Goal: Find specific page/section: Locate a particular part of the current website

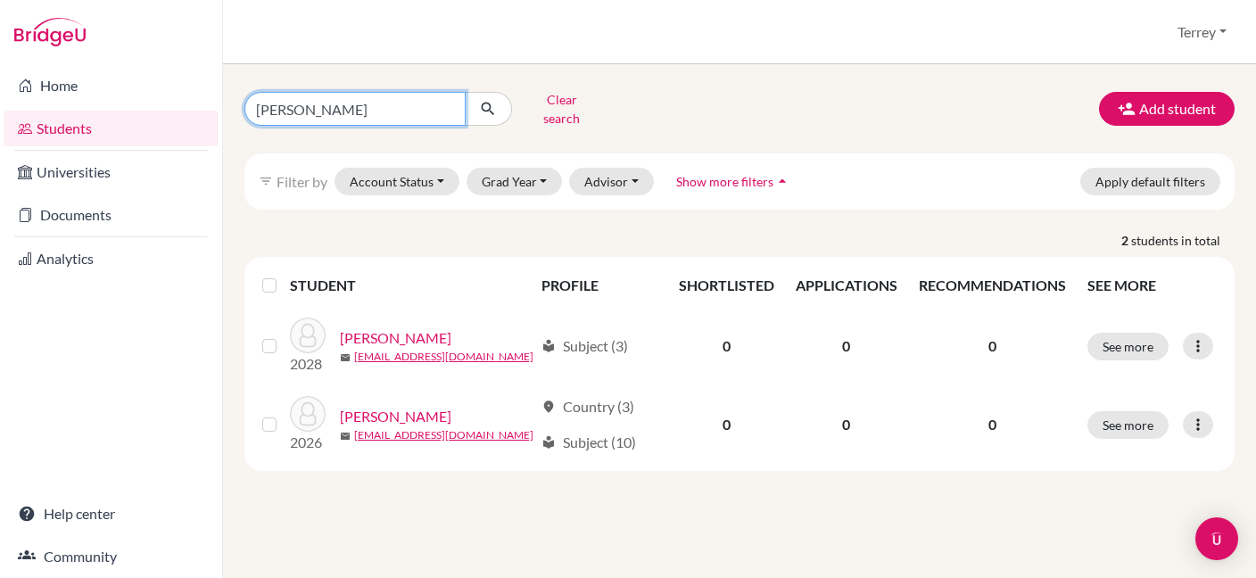
click at [449, 103] on input "[PERSON_NAME]" at bounding box center [354, 109] width 221 height 34
click at [403, 103] on input "Find student by name..." at bounding box center [354, 109] width 221 height 34
type input "Taeeon"
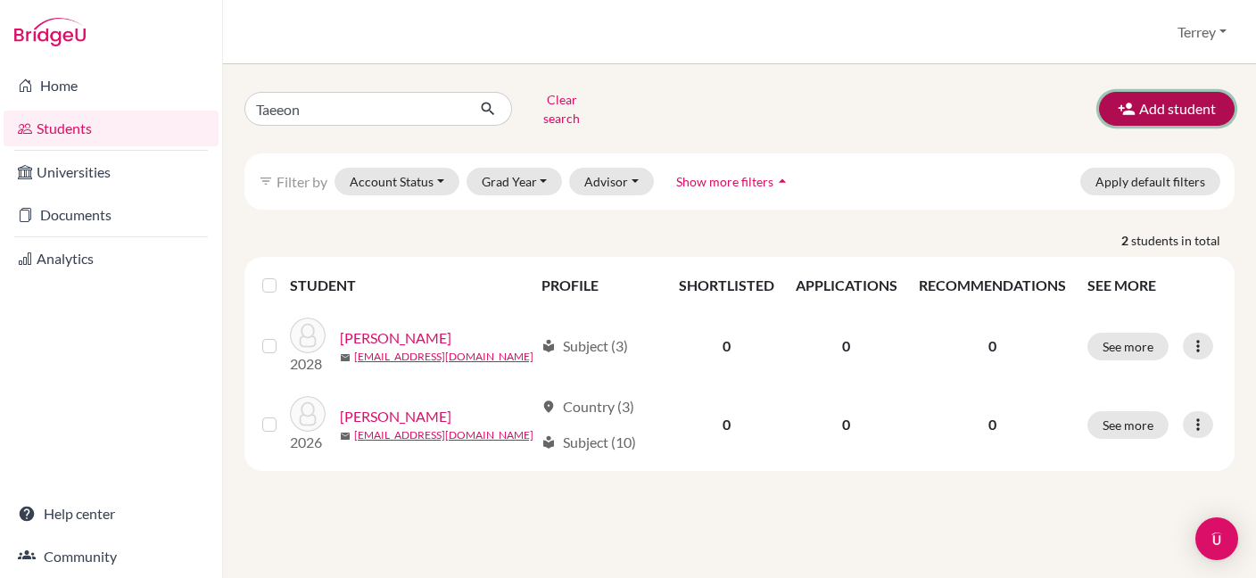
click at [1172, 94] on button "Add student" at bounding box center [1167, 109] width 136 height 34
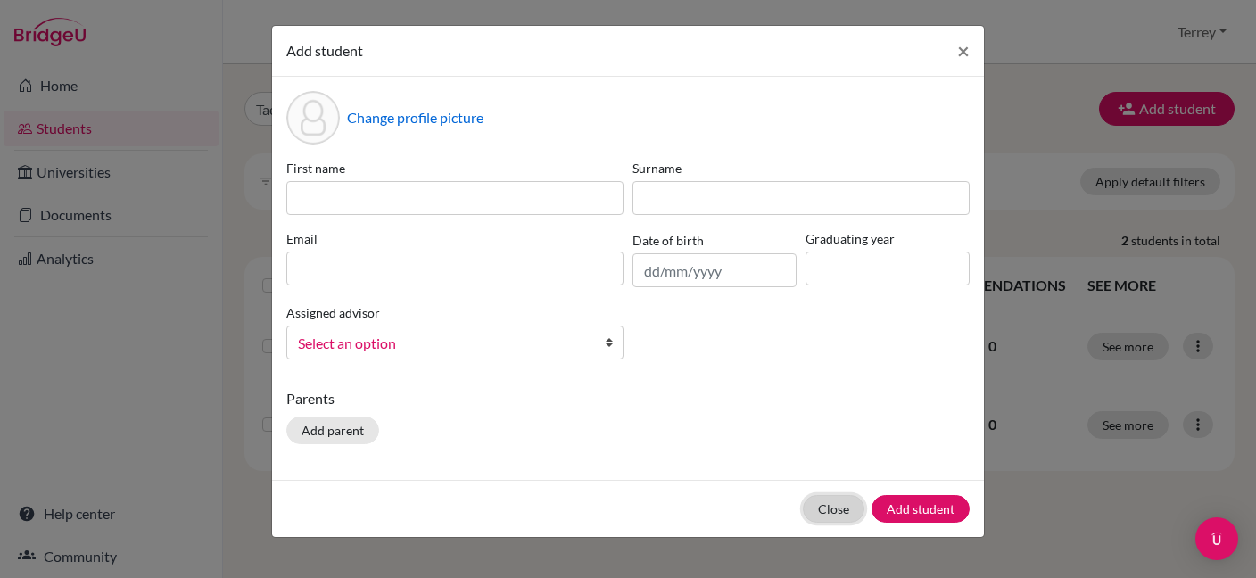
click at [834, 515] on button "Close" at bounding box center [834, 509] width 62 height 28
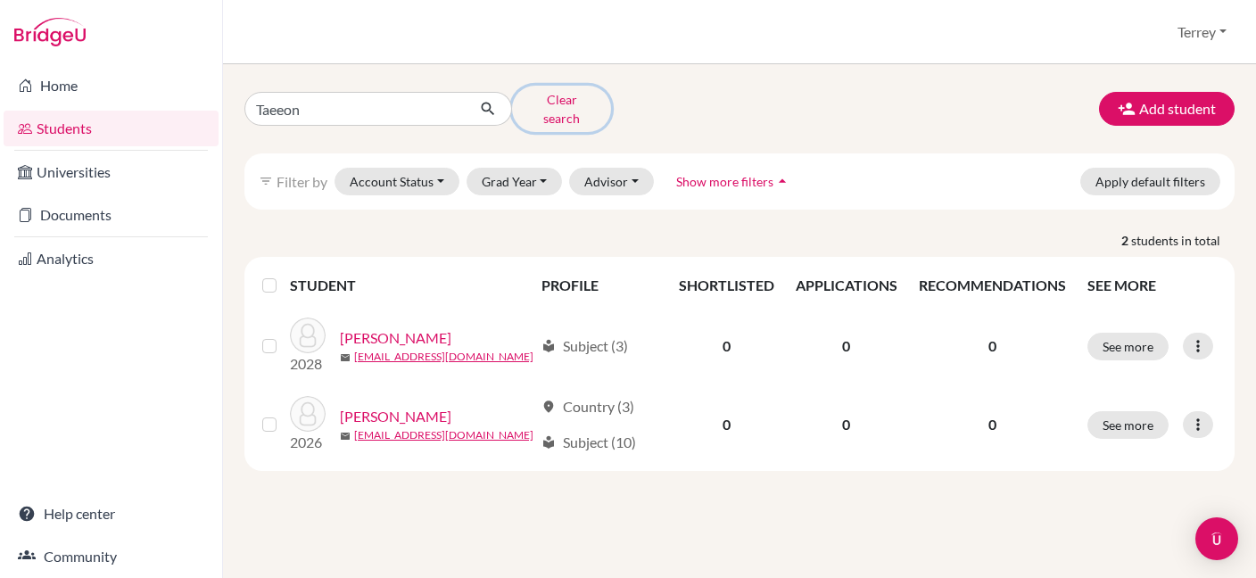
click at [577, 100] on button "Clear search" at bounding box center [561, 109] width 99 height 46
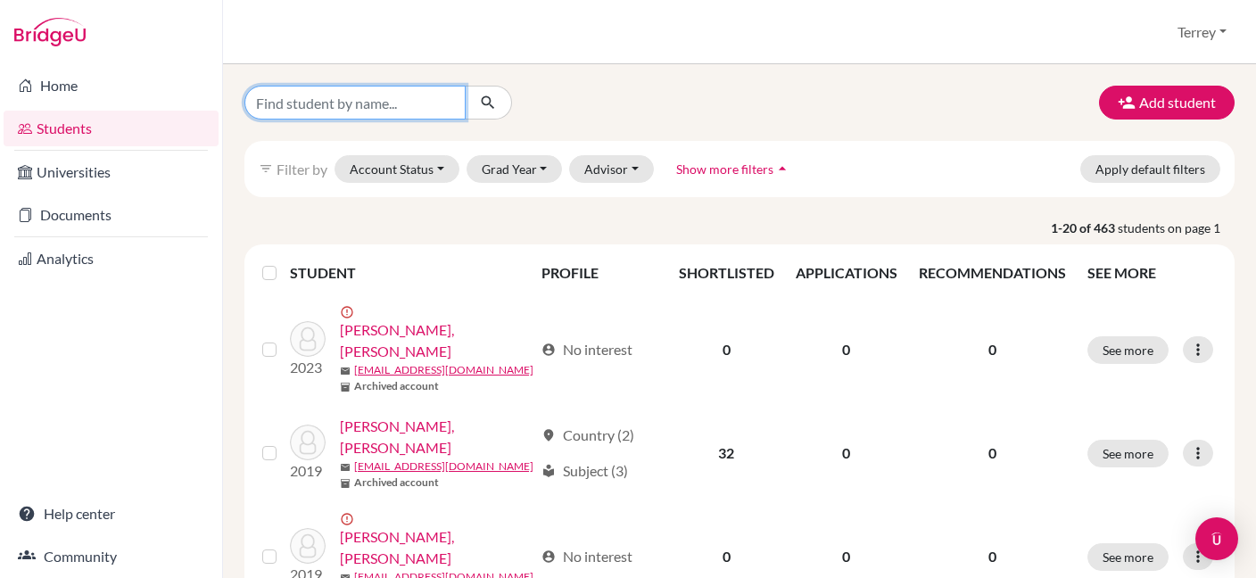
click at [370, 105] on input "Find student by name..." at bounding box center [354, 103] width 221 height 34
type input "T"
type input "JUn"
click at [449, 101] on input "JUn" at bounding box center [354, 103] width 221 height 34
click at [413, 101] on input "Find student by name..." at bounding box center [354, 103] width 221 height 34
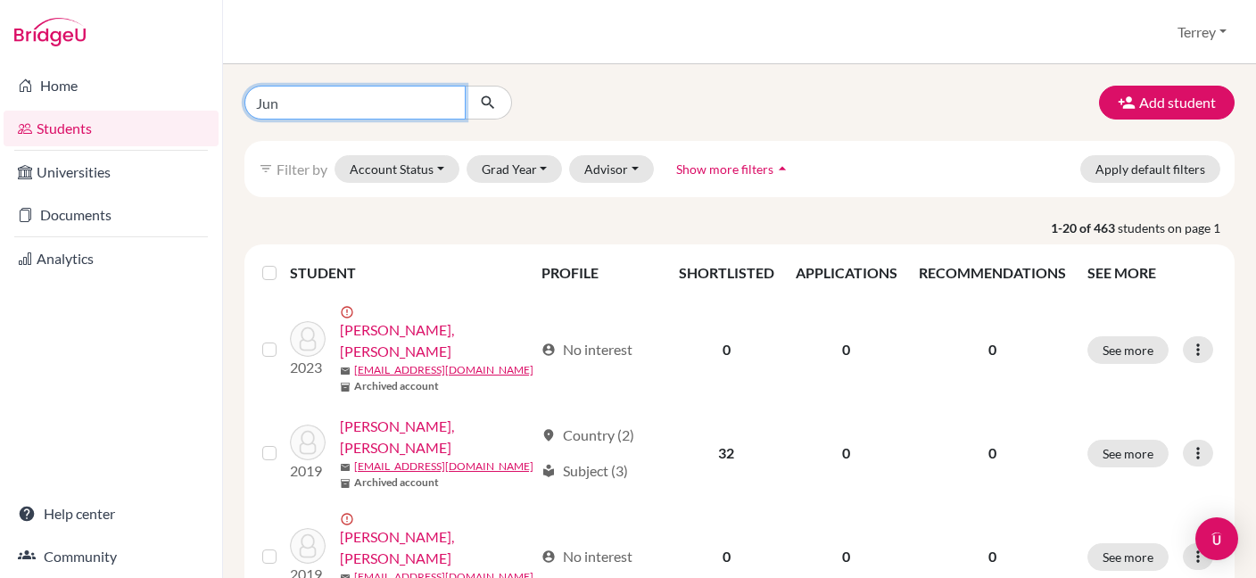
type input "Jun"
click at [486, 96] on icon "submit" at bounding box center [488, 103] width 18 height 18
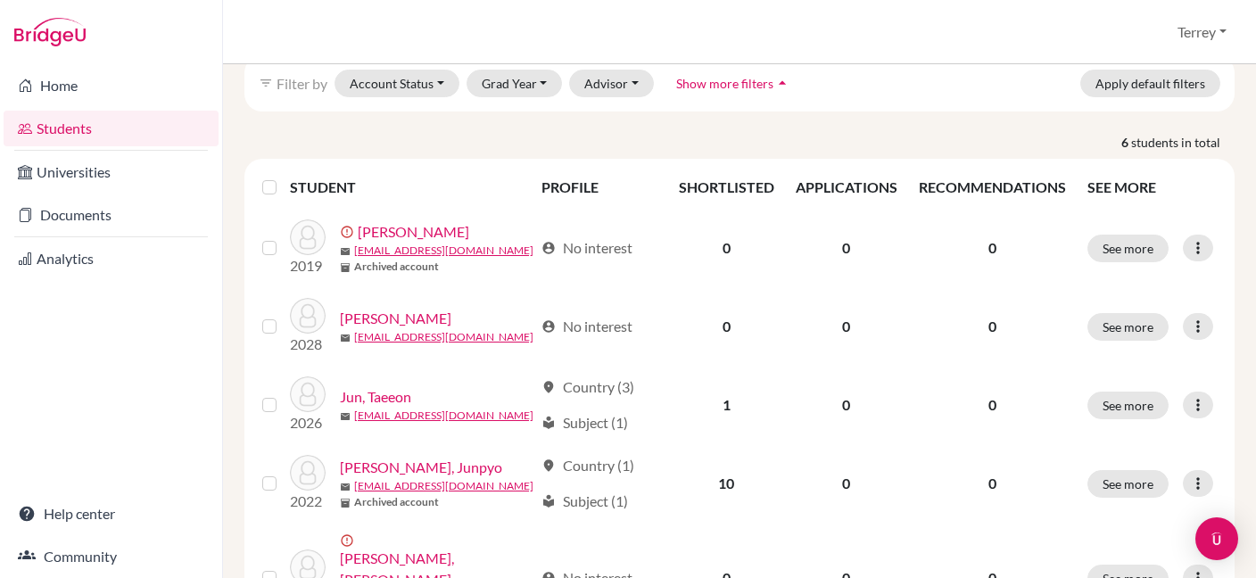
scroll to position [163, 0]
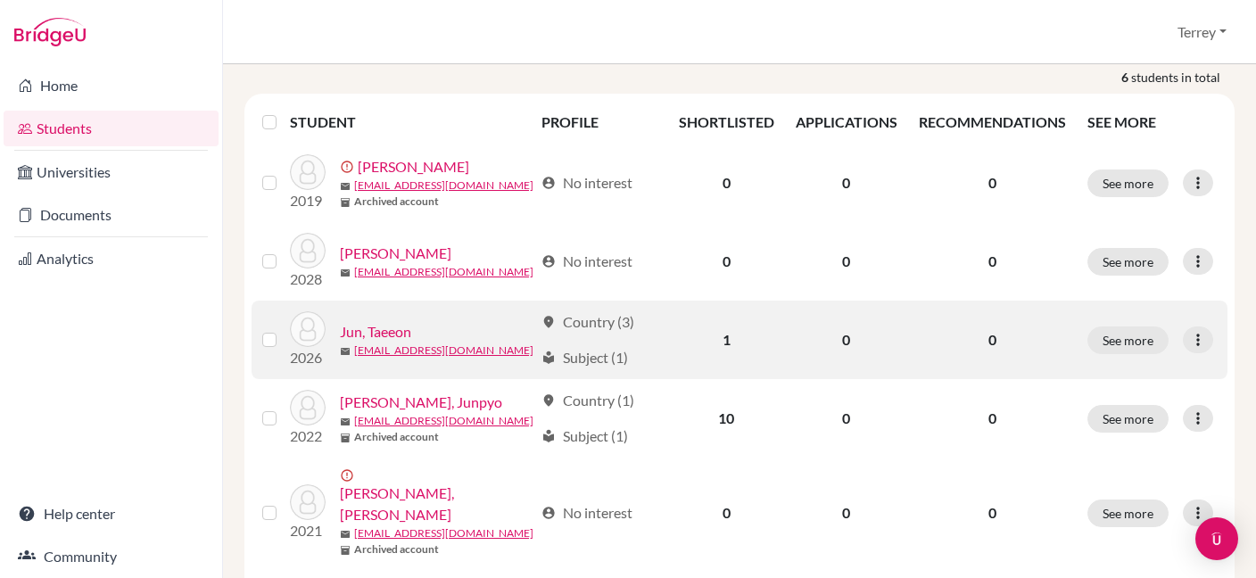
click at [389, 324] on link "Jun, Taeeon" at bounding box center [375, 331] width 71 height 21
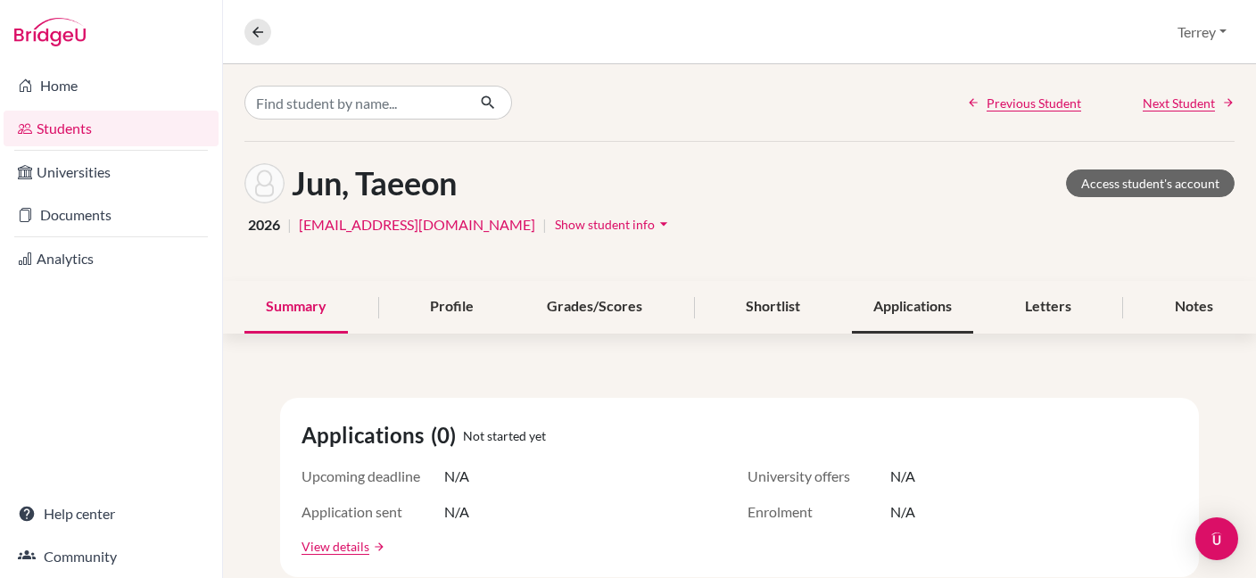
click at [888, 308] on div "Applications" at bounding box center [912, 307] width 121 height 53
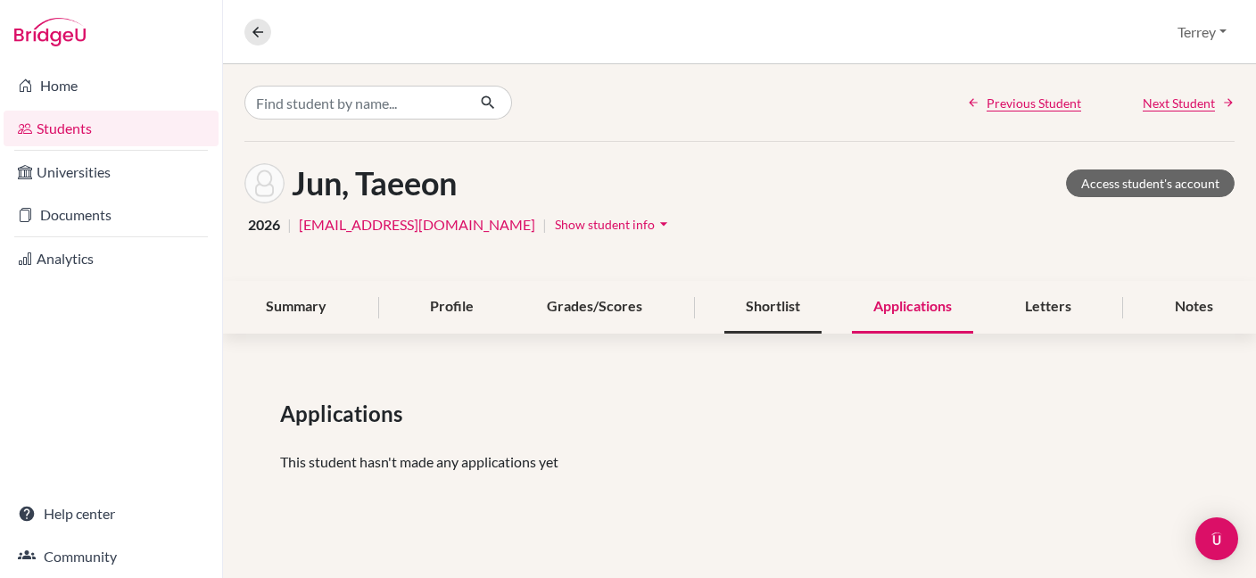
click at [774, 318] on div "Shortlist" at bounding box center [772, 307] width 97 height 53
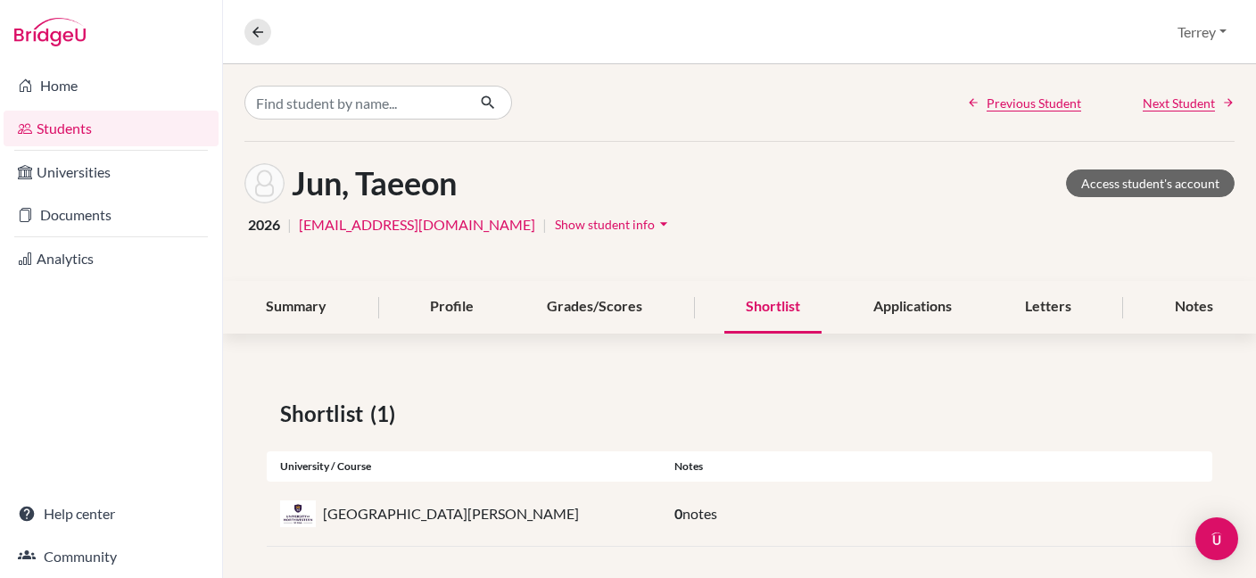
scroll to position [12, 0]
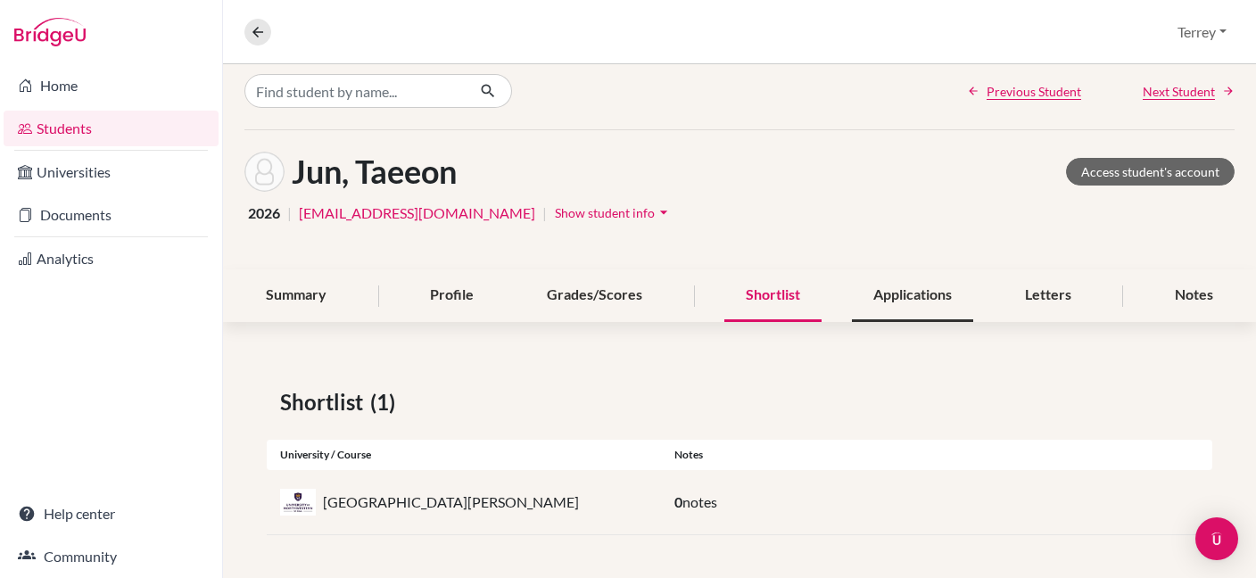
click at [885, 299] on div "Applications" at bounding box center [912, 295] width 121 height 53
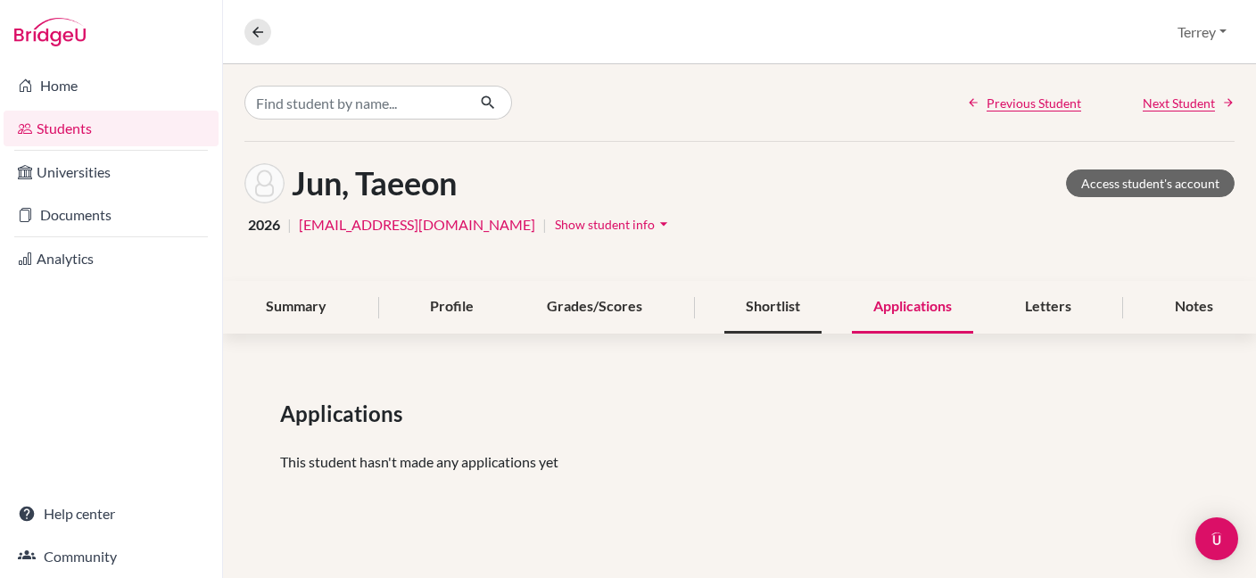
click at [771, 299] on div "Shortlist" at bounding box center [772, 307] width 97 height 53
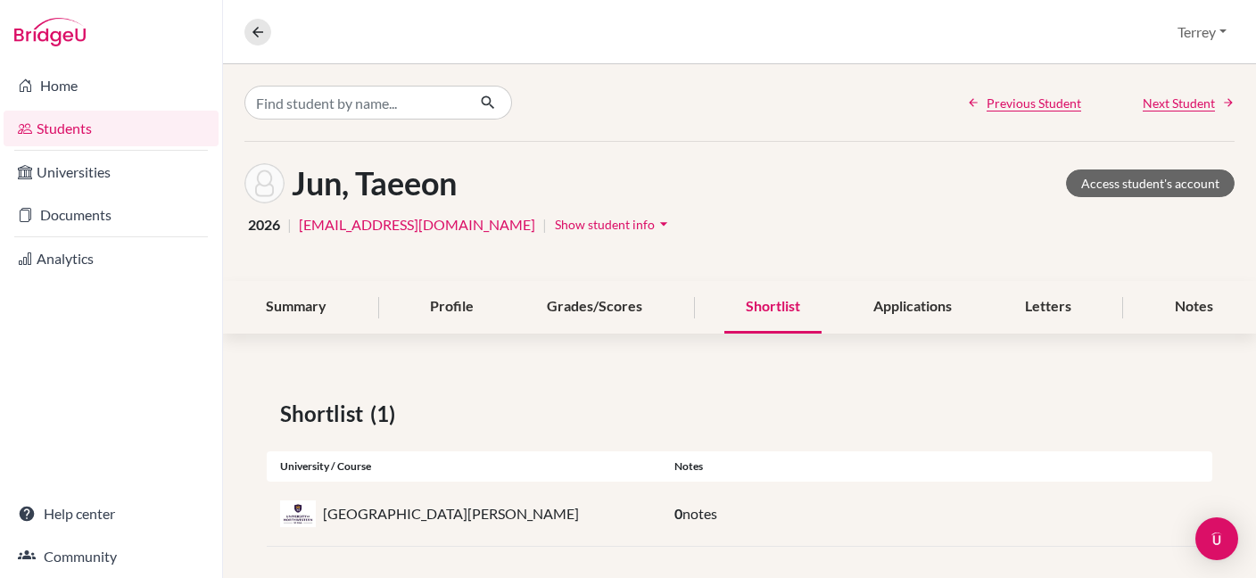
scroll to position [12, 0]
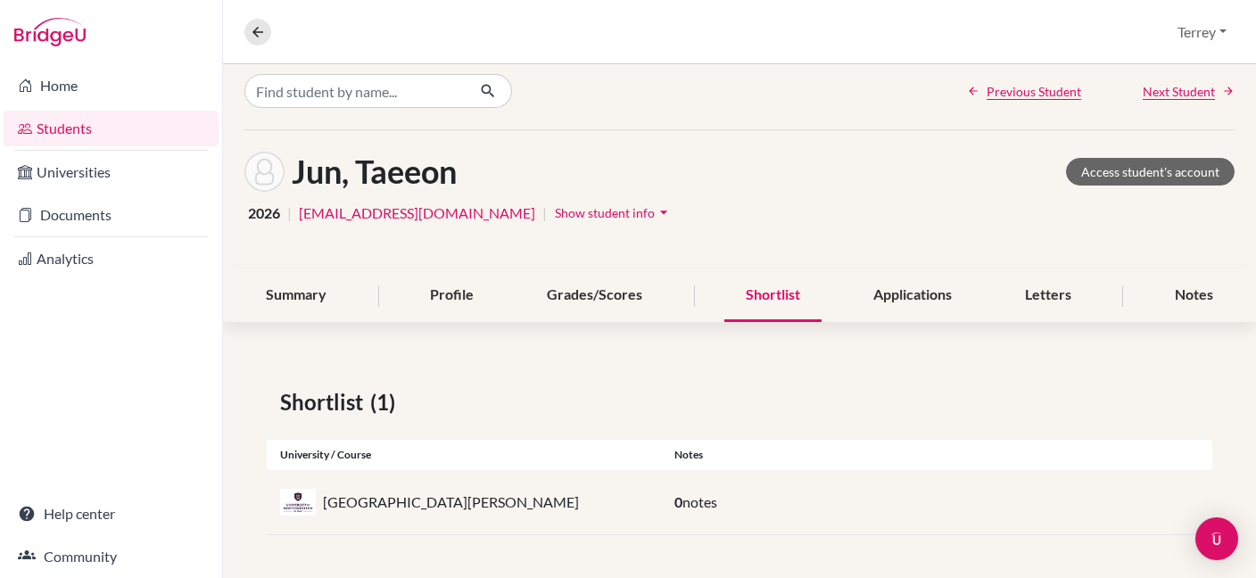
click at [531, 498] on p "[GEOGRAPHIC_DATA][PERSON_NAME]" at bounding box center [451, 501] width 256 height 21
click at [1141, 166] on link "Access student's account" at bounding box center [1150, 172] width 169 height 28
